Goal: Check status

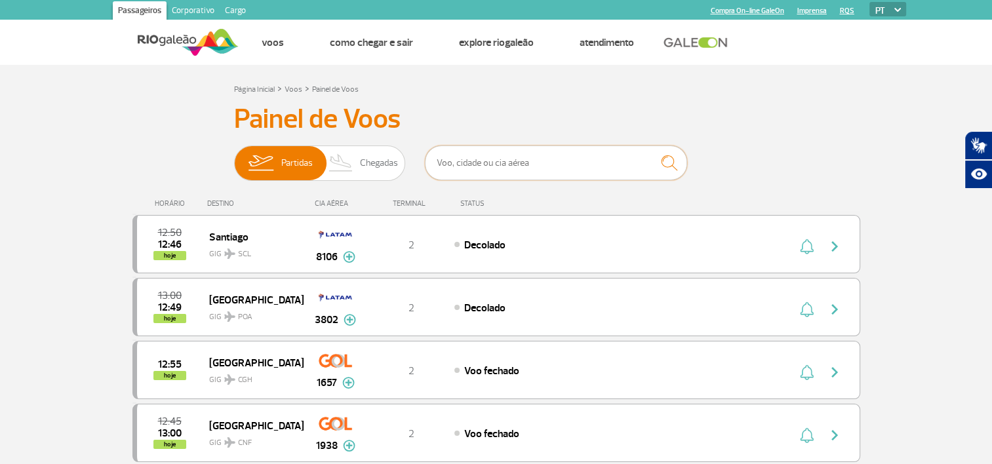
click at [522, 176] on input "text" at bounding box center [556, 163] width 262 height 35
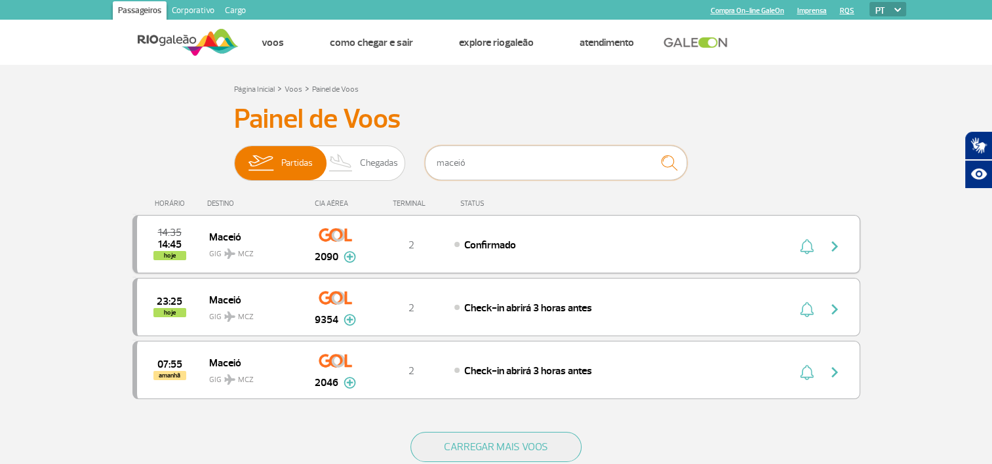
type input "maceió"
click at [828, 244] on img "button" at bounding box center [835, 247] width 16 height 16
